Goal: Task Accomplishment & Management: Complete application form

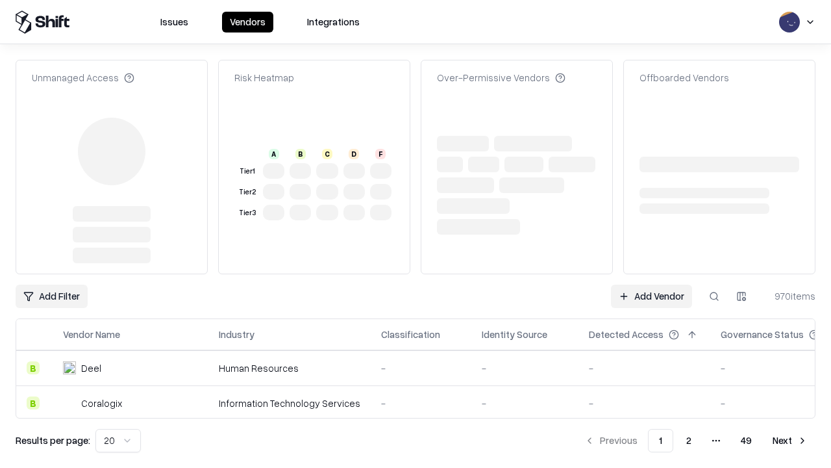
click at [652, 285] on link "Add Vendor" at bounding box center [651, 296] width 81 height 23
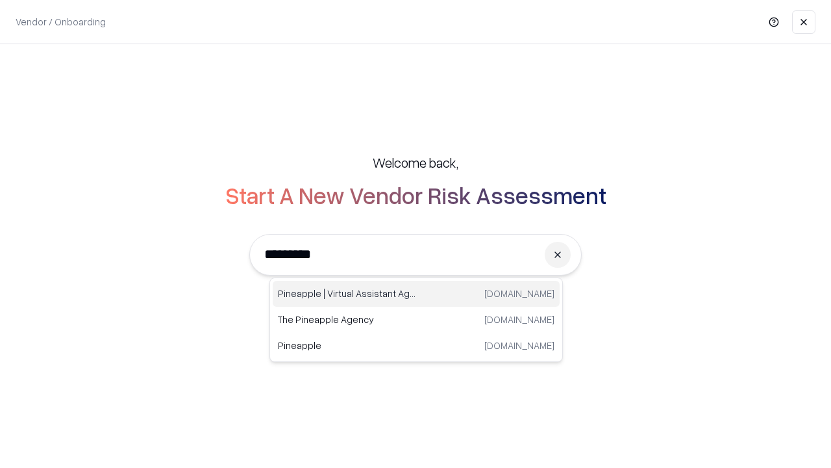
click at [416, 294] on div "Pineapple | Virtual Assistant Agency [DOMAIN_NAME]" at bounding box center [416, 294] width 287 height 26
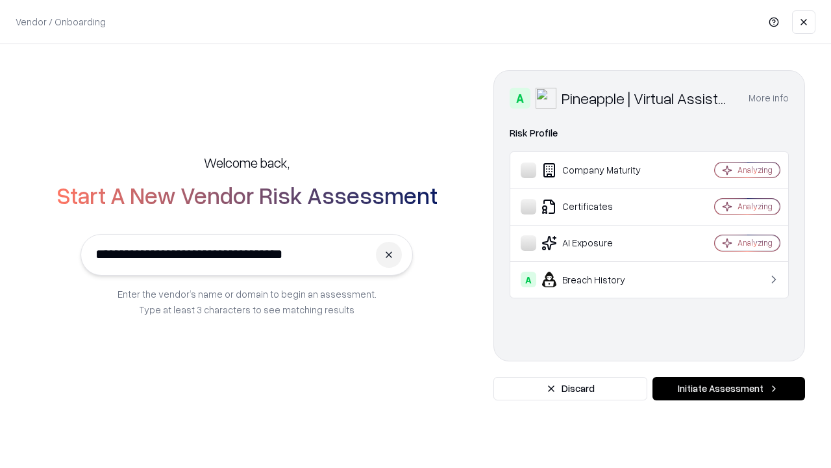
type input "**********"
click at [729, 388] on button "Initiate Assessment" at bounding box center [729, 388] width 153 height 23
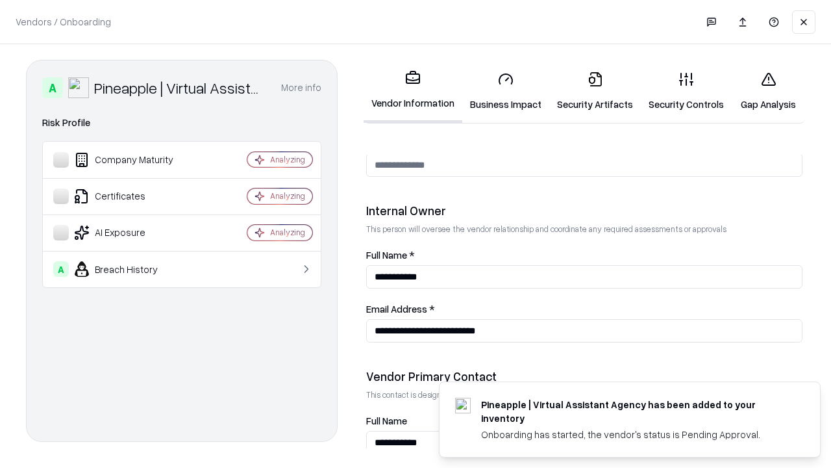
scroll to position [673, 0]
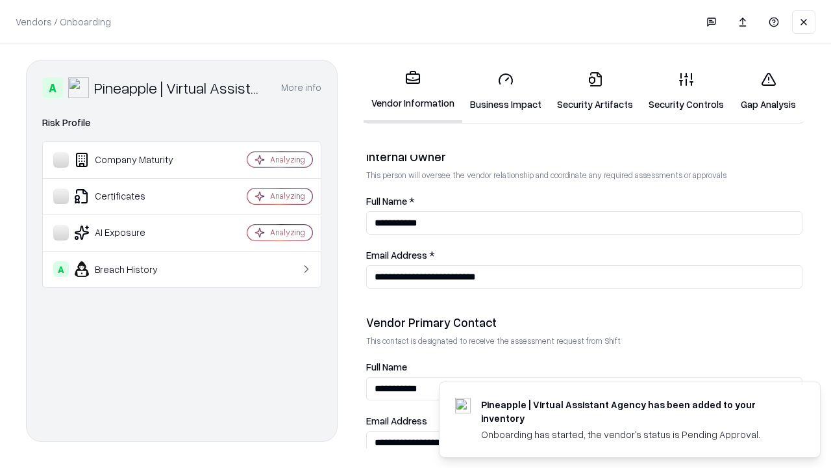
click at [506, 91] on link "Business Impact" at bounding box center [505, 91] width 87 height 60
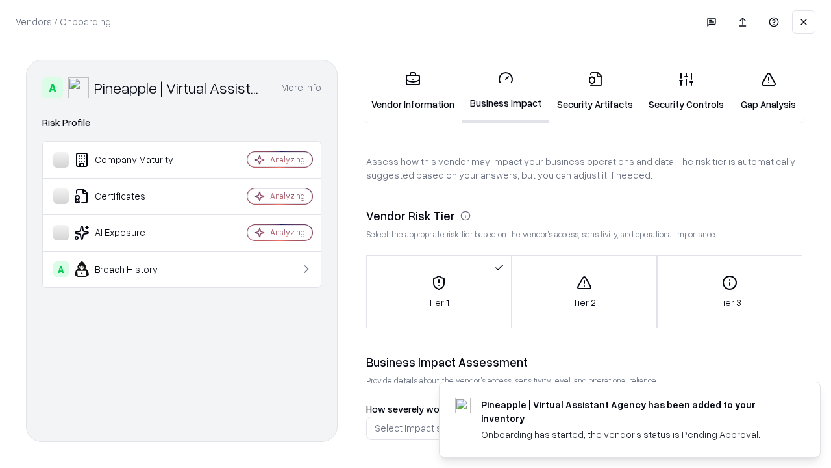
click at [595, 91] on link "Security Artifacts" at bounding box center [596, 91] width 92 height 60
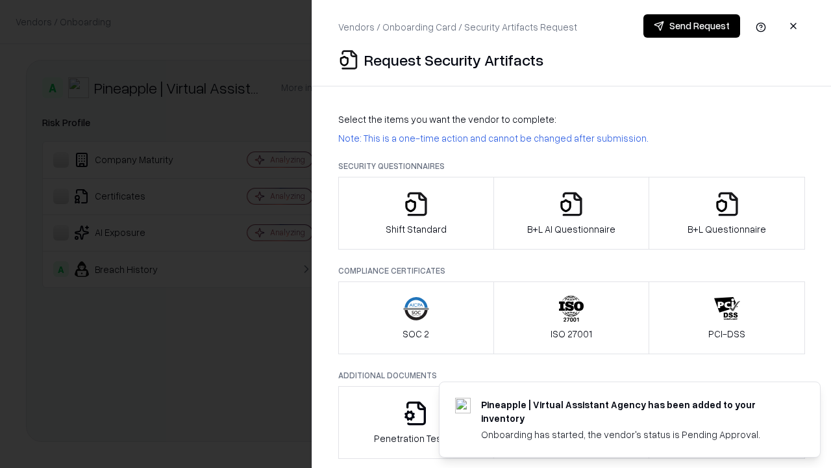
click at [416, 213] on icon "button" at bounding box center [416, 204] width 26 height 26
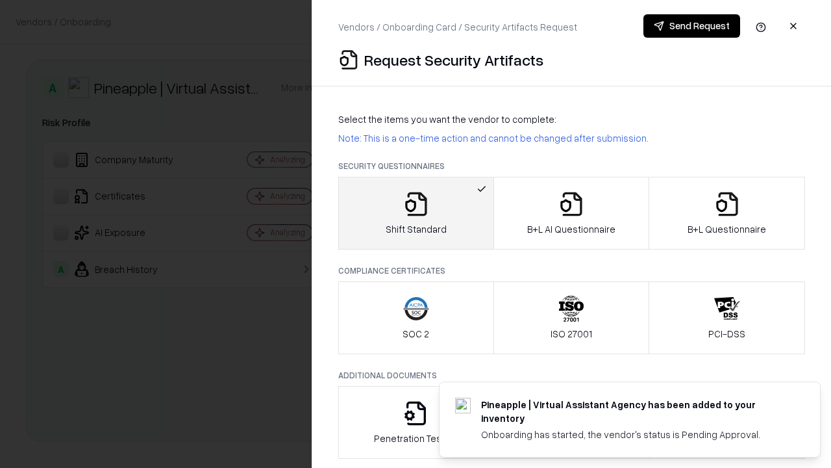
click at [692, 26] on button "Send Request" at bounding box center [692, 25] width 97 height 23
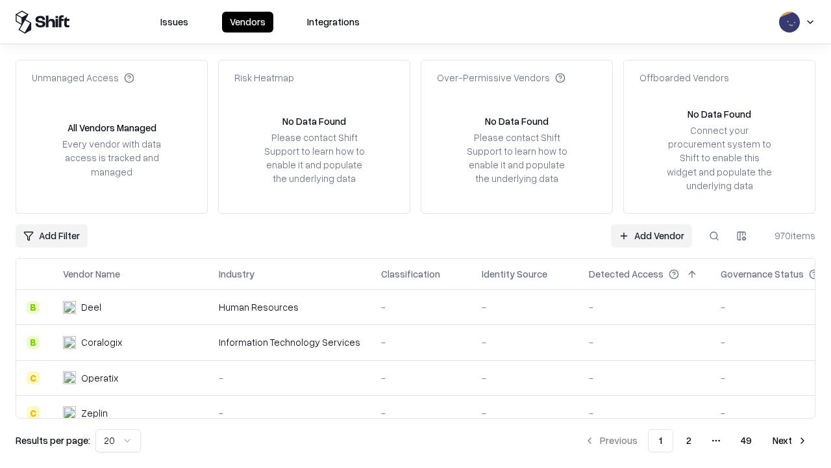
click at [715, 235] on button at bounding box center [714, 235] width 23 height 23
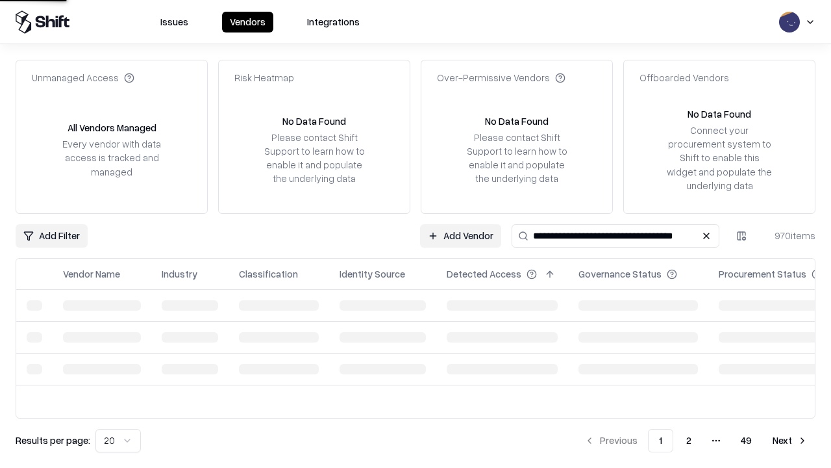
type input "**********"
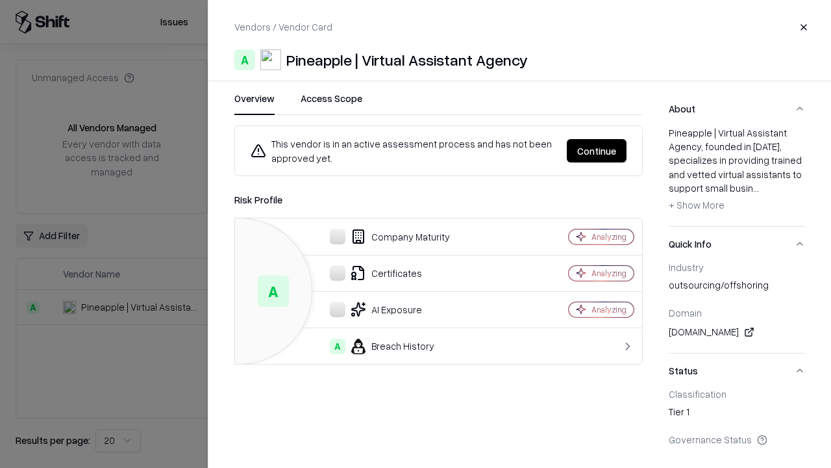
click at [597, 151] on button "Continue" at bounding box center [597, 150] width 60 height 23
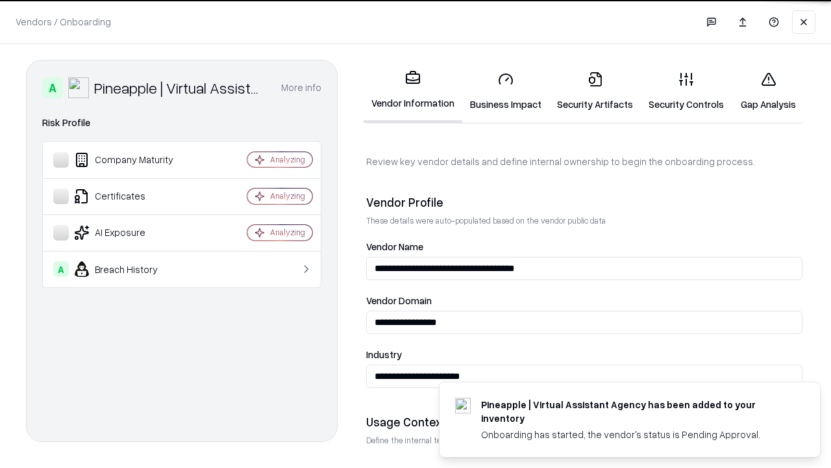
click at [595, 91] on link "Security Artifacts" at bounding box center [596, 91] width 92 height 60
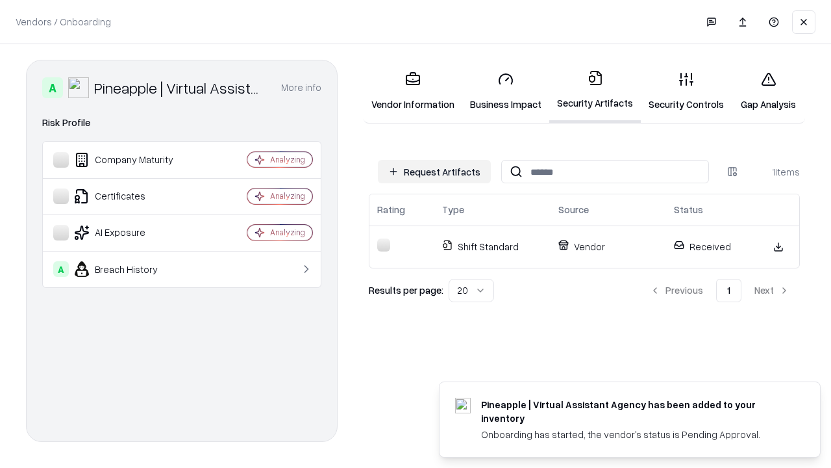
click at [768, 91] on link "Gap Analysis" at bounding box center [768, 91] width 73 height 60
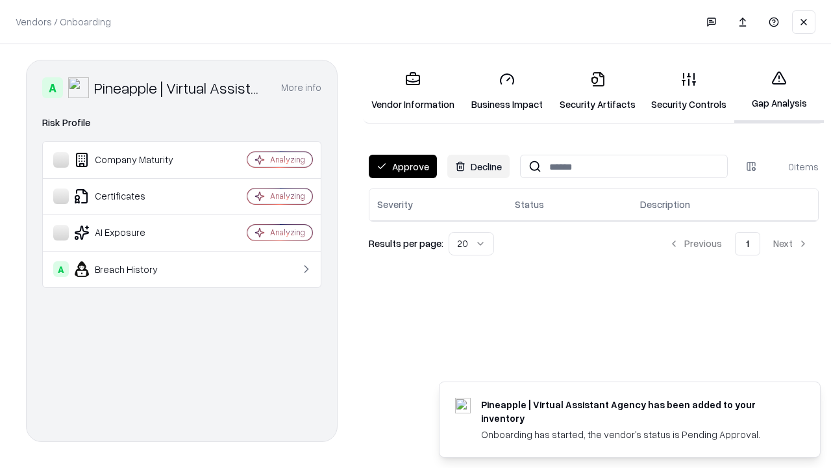
click at [403, 166] on button "Approve" at bounding box center [403, 166] width 68 height 23
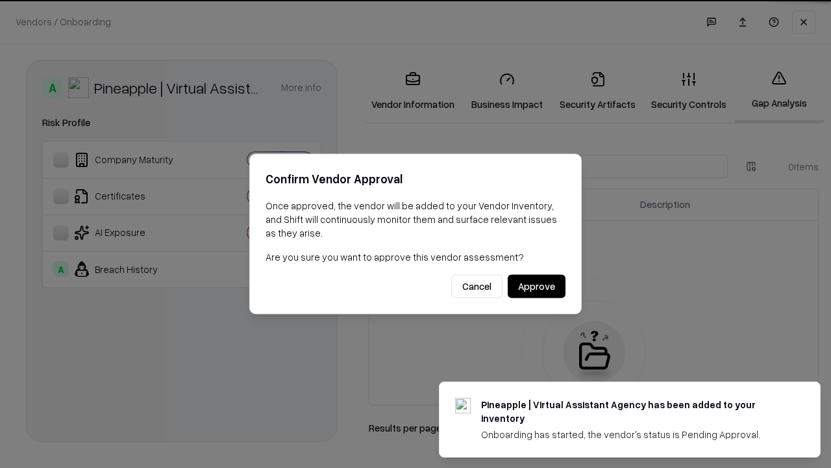
click at [537, 286] on button "Approve" at bounding box center [537, 286] width 58 height 23
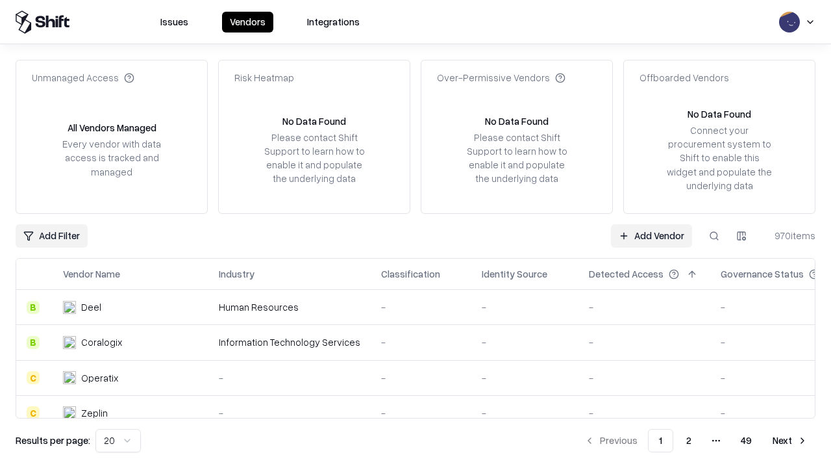
type input "**********"
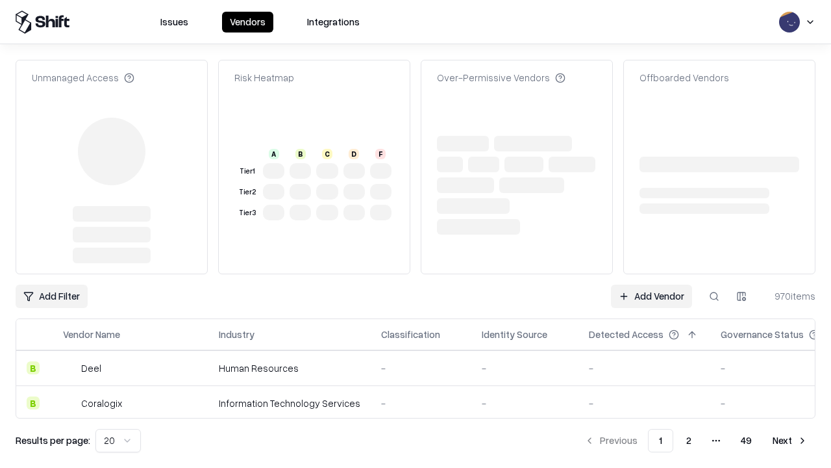
click at [652, 285] on link "Add Vendor" at bounding box center [651, 296] width 81 height 23
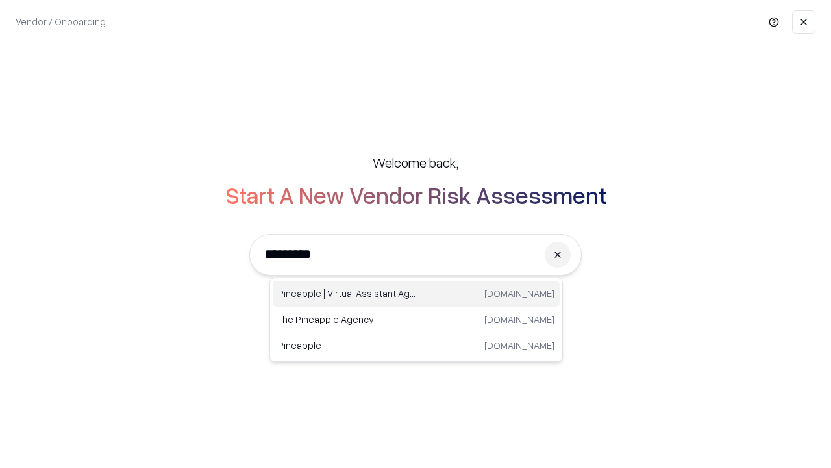
click at [416, 294] on div "Pineapple | Virtual Assistant Agency [DOMAIN_NAME]" at bounding box center [416, 294] width 287 height 26
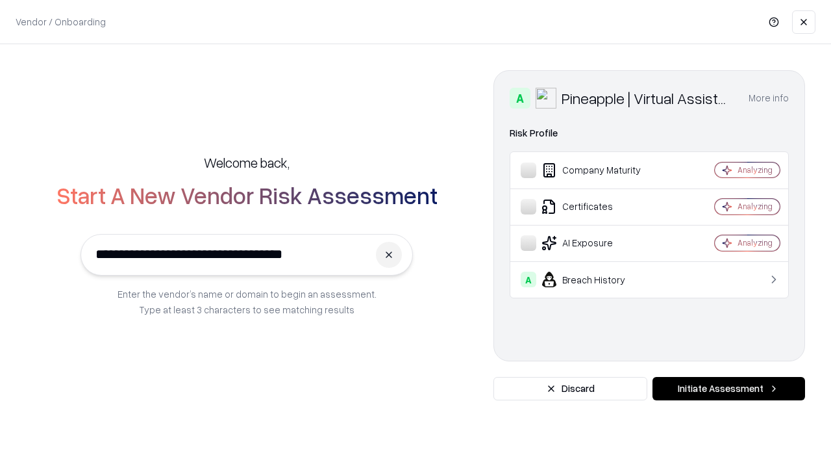
type input "**********"
click at [729, 388] on button "Initiate Assessment" at bounding box center [729, 388] width 153 height 23
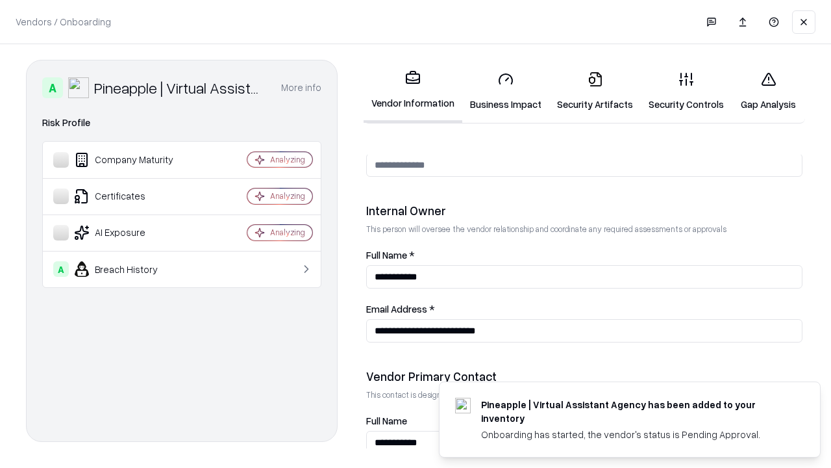
scroll to position [673, 0]
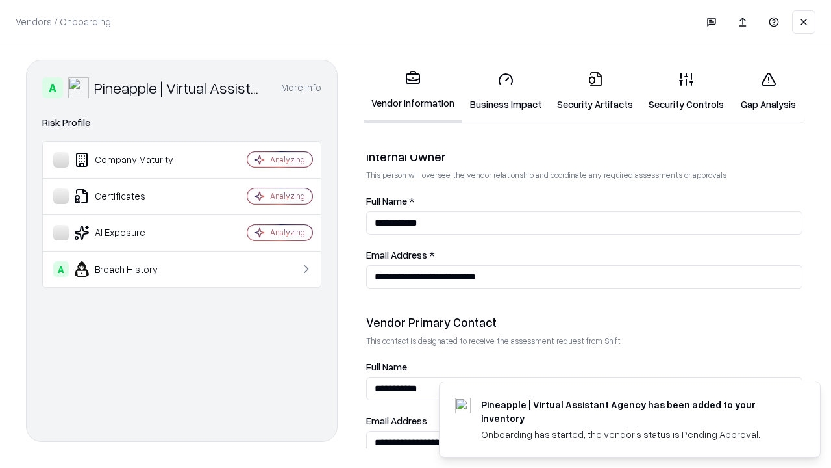
click at [768, 91] on link "Gap Analysis" at bounding box center [768, 91] width 73 height 60
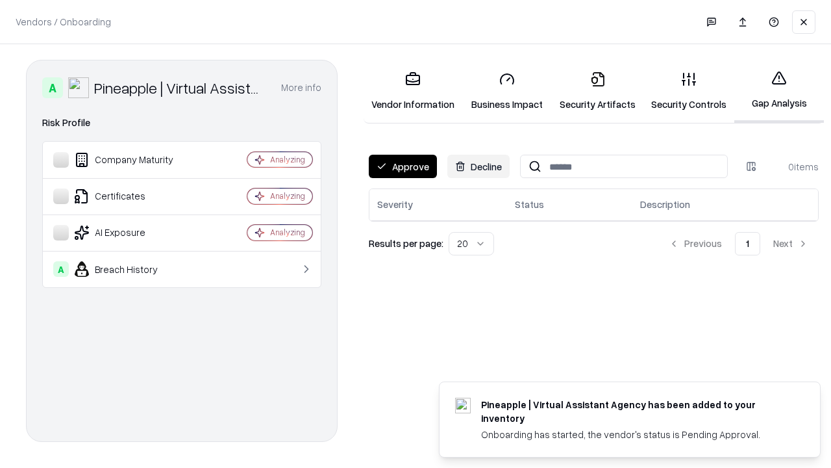
click at [403, 166] on button "Approve" at bounding box center [403, 166] width 68 height 23
